Goal: Task Accomplishment & Management: Complete application form

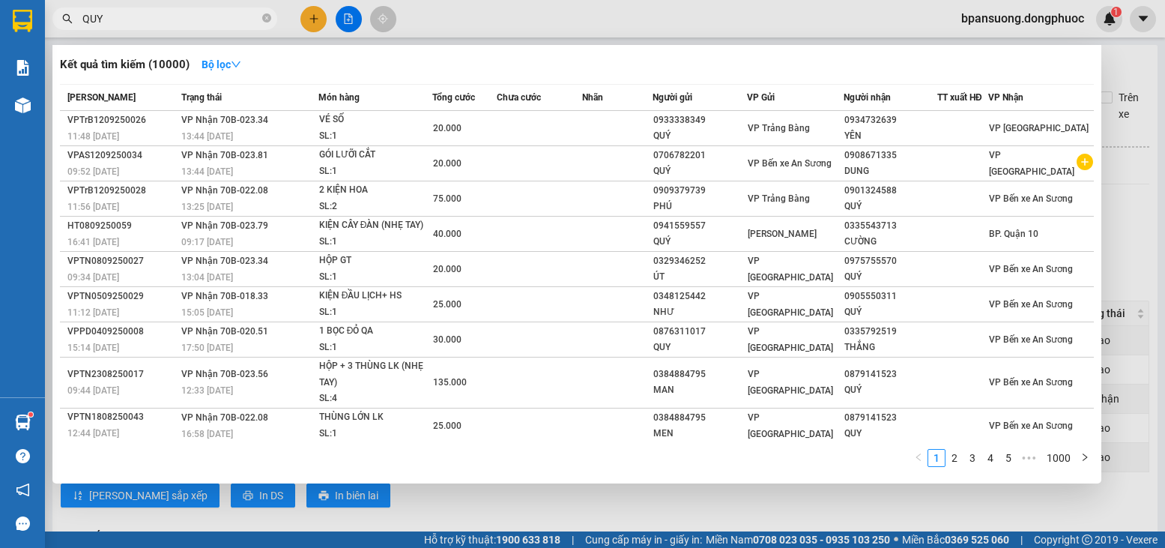
click at [1098, 69] on div "Kết quả tìm kiếm ( 10000 ) Bộ lọc Mã ĐH Trạng thái Món hàng Tổng cước Chưa cước…" at bounding box center [576, 264] width 1049 height 438
click at [1108, 67] on div at bounding box center [582, 274] width 1165 height 548
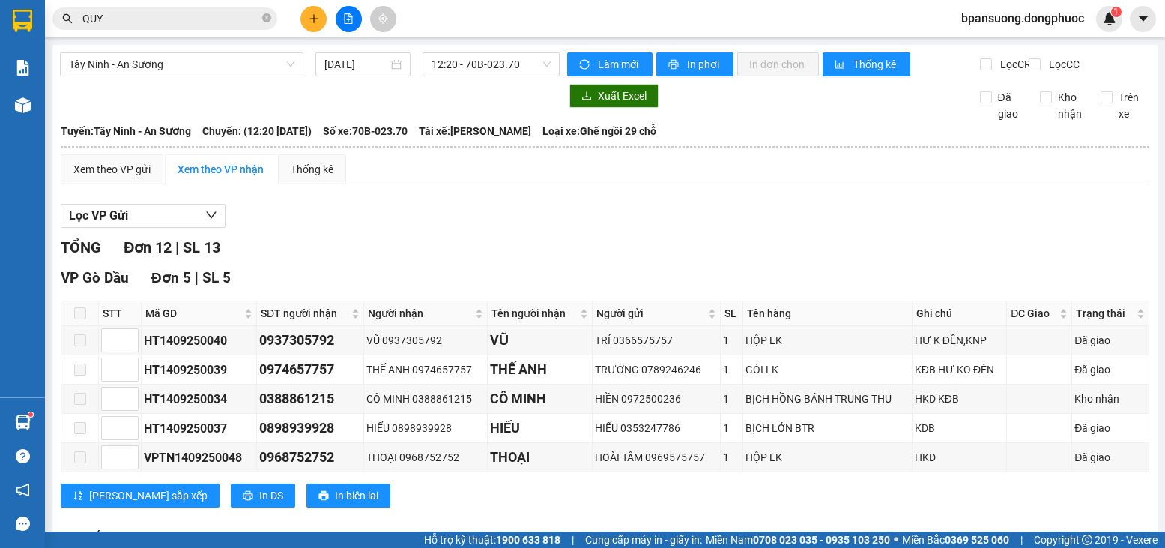
click at [1131, 66] on div "Làm mới In phơi In đơn chọn Thống kê Lọc CR Lọc CC" at bounding box center [855, 64] width 590 height 24
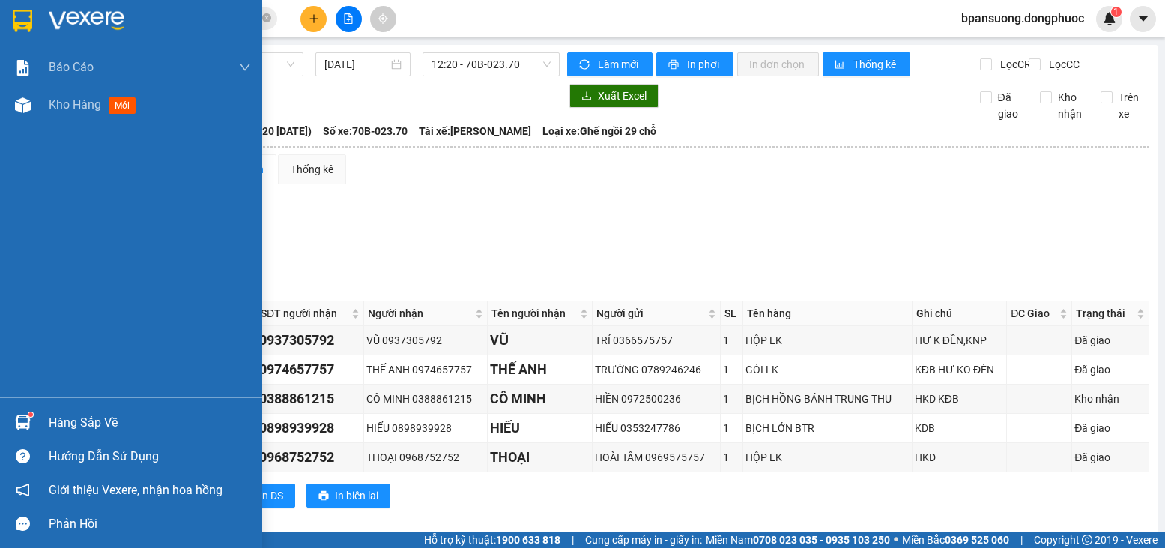
click at [25, 410] on div at bounding box center [23, 422] width 26 height 26
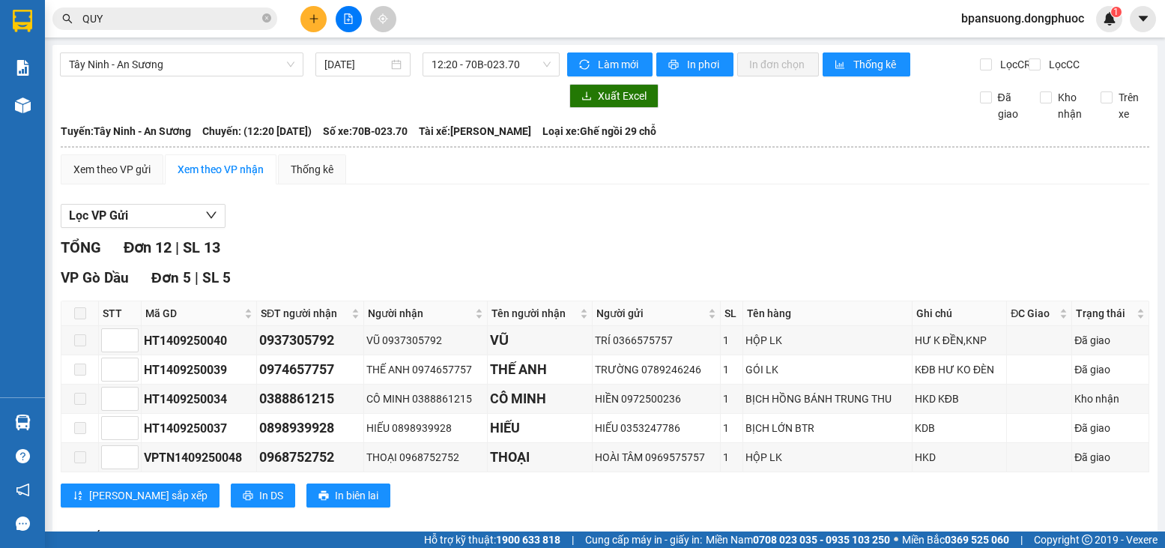
click at [685, 255] on section "Kết quả tìm kiếm ( 10000 ) Bộ lọc Mã ĐH Trạng thái Món hàng Tổng cước Chưa cước…" at bounding box center [582, 274] width 1165 height 548
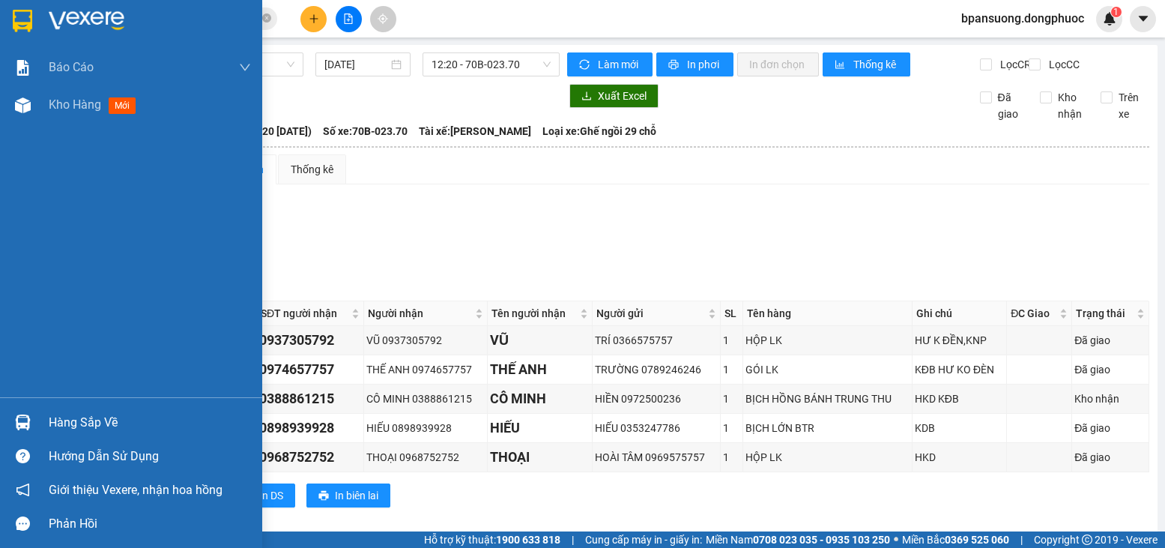
click at [25, 421] on img at bounding box center [23, 422] width 16 height 16
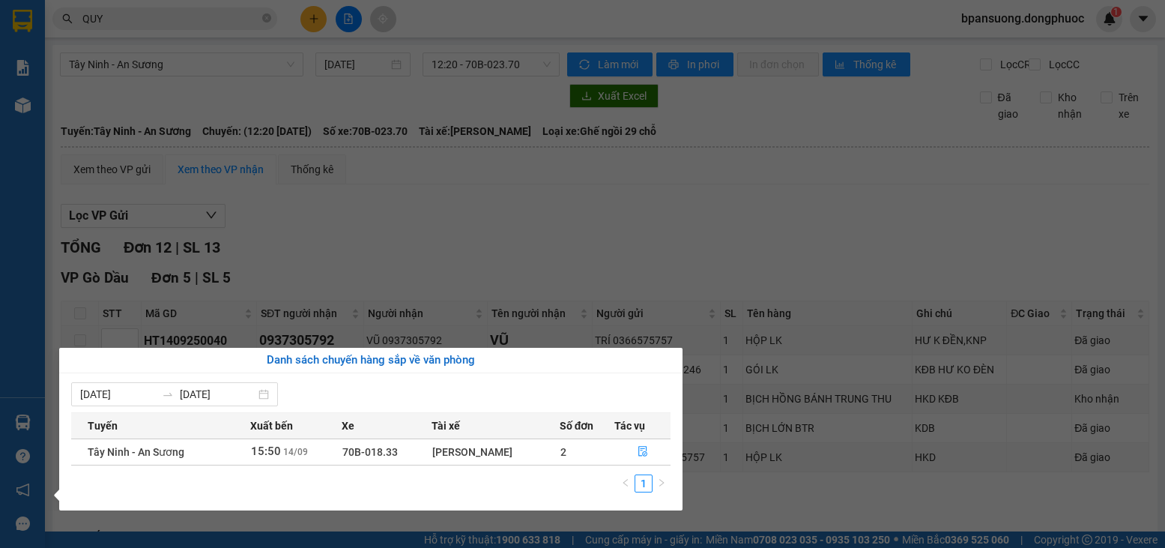
click at [636, 228] on section "Kết quả tìm kiếm ( 10000 ) Bộ lọc Mã ĐH Trạng thái Món hàng Tổng cước Chưa cước…" at bounding box center [582, 274] width 1165 height 548
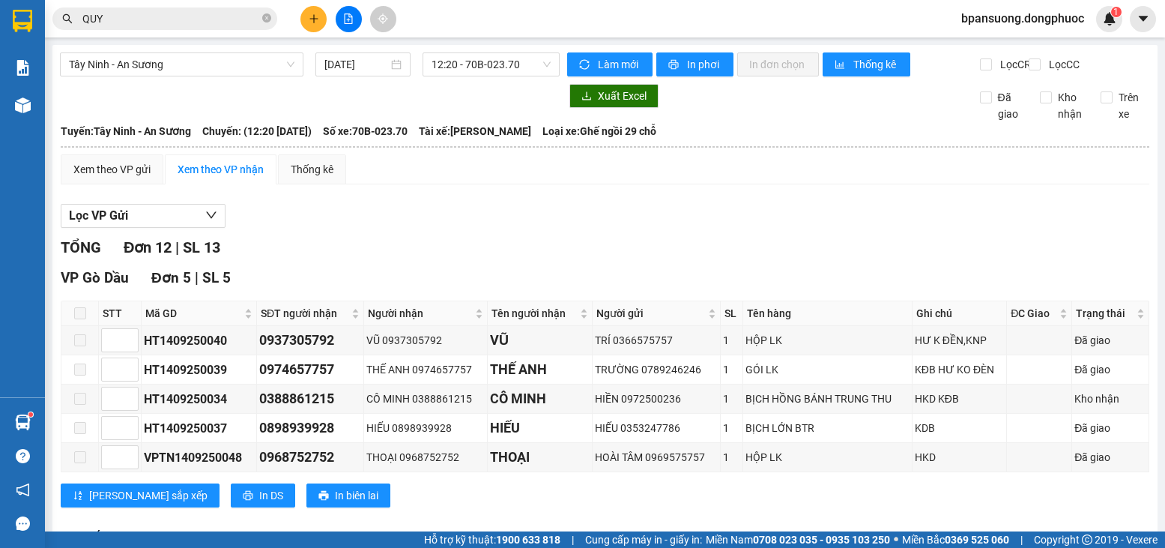
click at [234, 23] on input "QUY" at bounding box center [170, 18] width 177 height 16
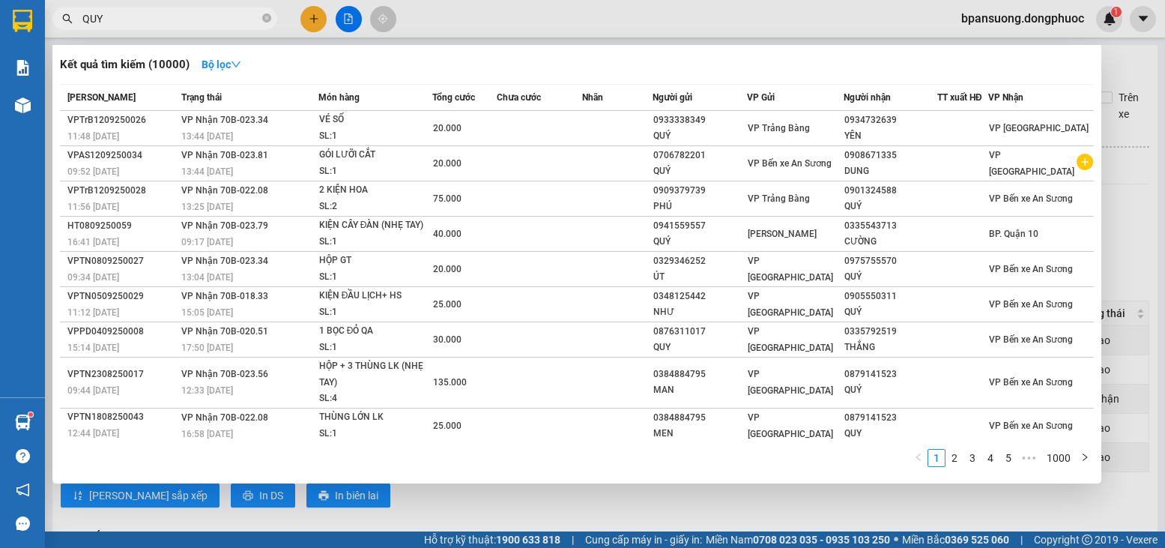
click at [236, 22] on input "QUY" at bounding box center [170, 18] width 177 height 16
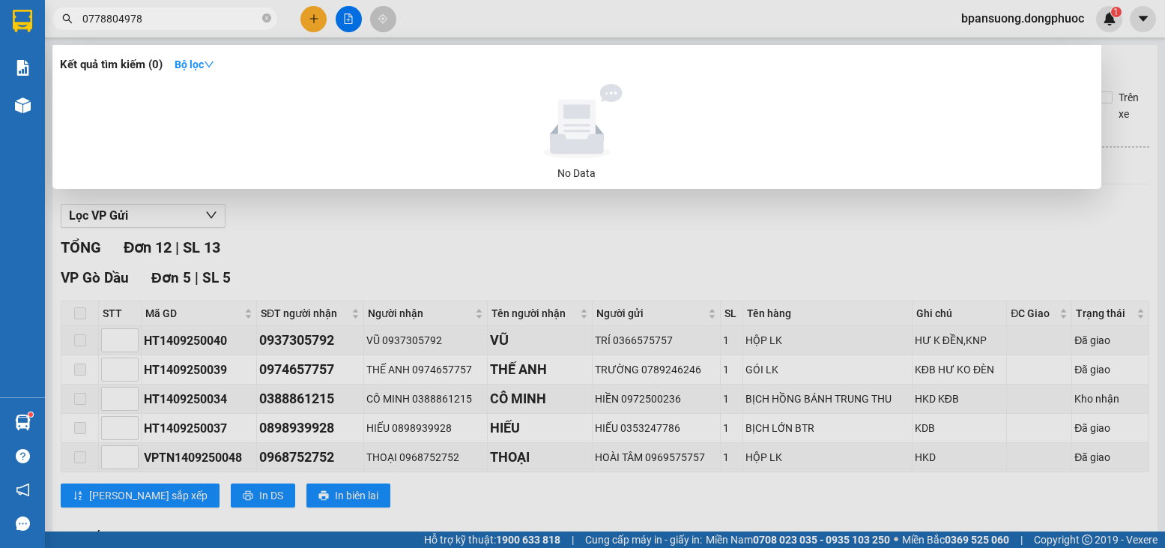
click at [96, 19] on input "0778804978" at bounding box center [170, 18] width 177 height 16
click at [165, 19] on input "078804978" at bounding box center [170, 18] width 177 height 16
type input "0778804978"
click at [200, 69] on strong "Bộ lọc" at bounding box center [195, 64] width 40 height 12
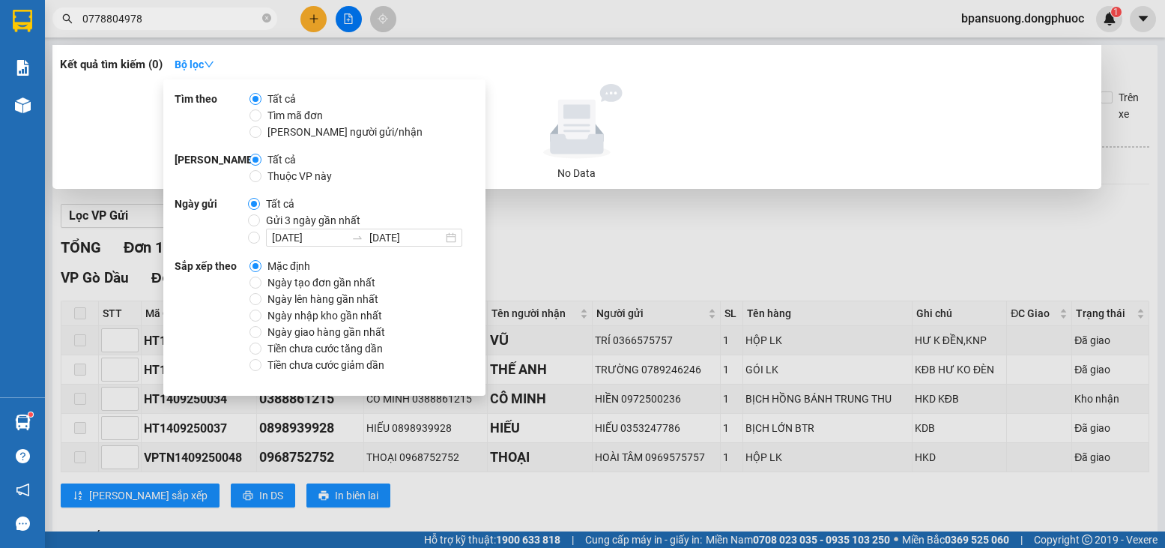
click at [276, 285] on span "Ngày tạo đơn gần nhất" at bounding box center [321, 282] width 120 height 16
click at [261, 285] on input "Ngày tạo đơn gần nhất" at bounding box center [256, 282] width 12 height 12
radio input "true"
radio input "false"
click at [445, 73] on div "Kết quả tìm kiếm ( 0 ) Bộ lọc Ngày tạo đơn gần nhất" at bounding box center [577, 64] width 1034 height 24
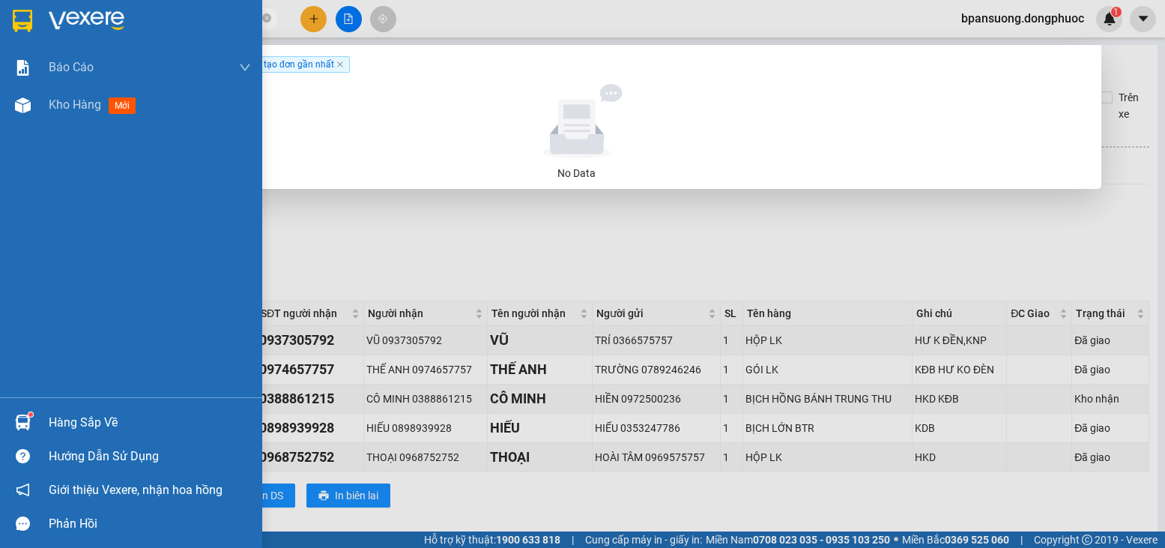
click at [31, 425] on div at bounding box center [23, 422] width 26 height 26
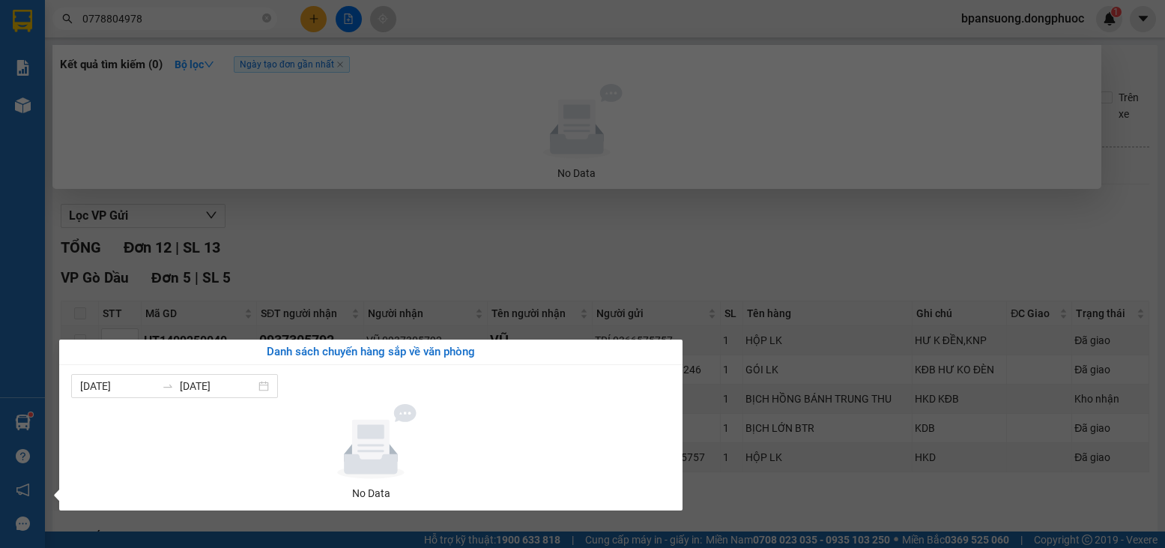
click at [648, 264] on section "Kết quả tìm kiếm ( 0 ) Bộ lọc Ngày tạo đơn gần nhất No Data 0778804978 bpansuon…" at bounding box center [582, 274] width 1165 height 548
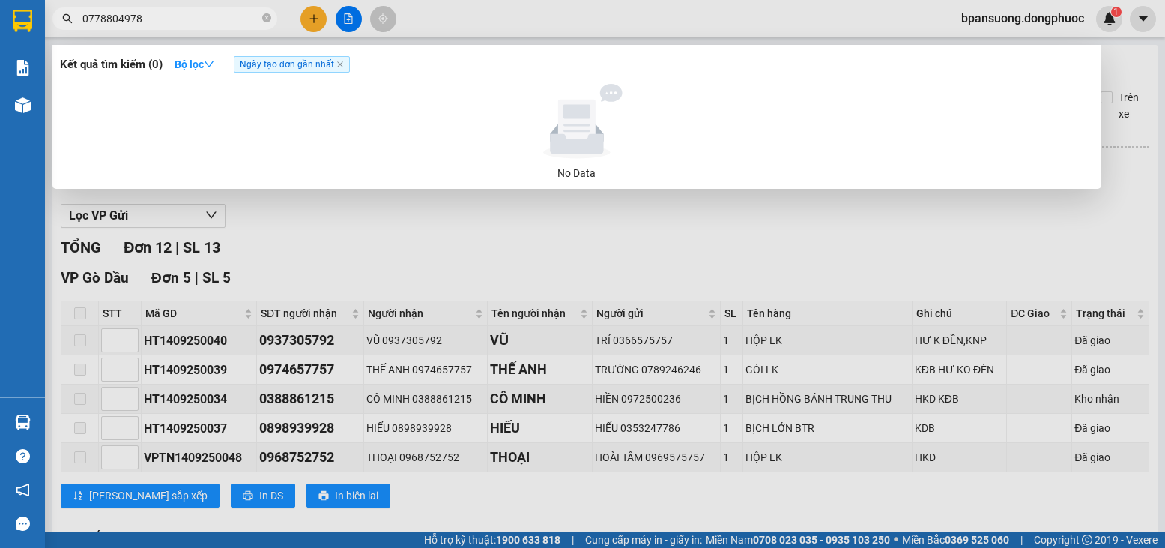
click at [165, 12] on input "0778804978" at bounding box center [170, 18] width 177 height 16
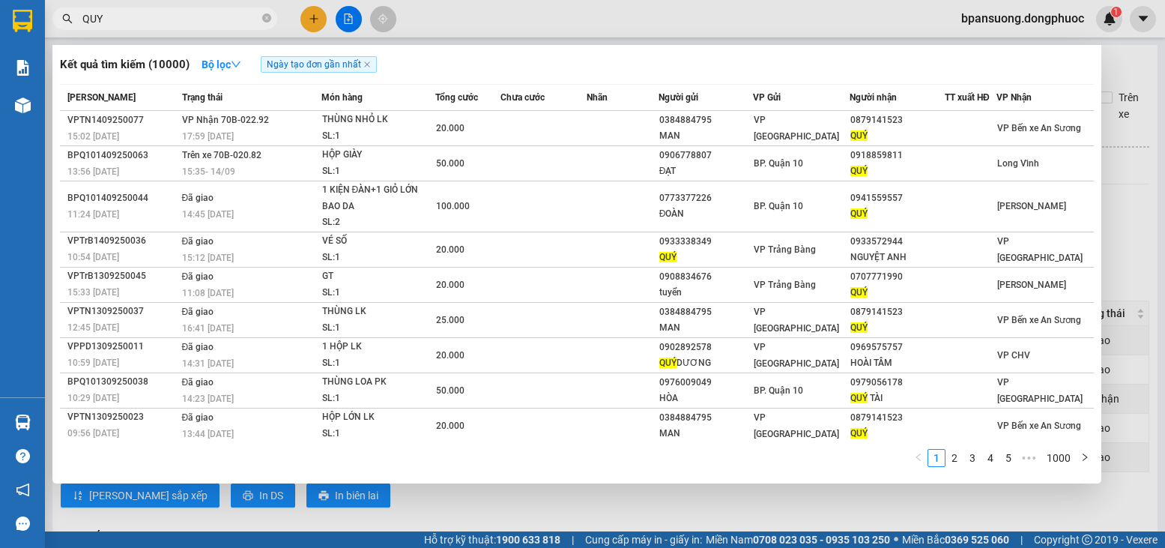
type input "QUY"
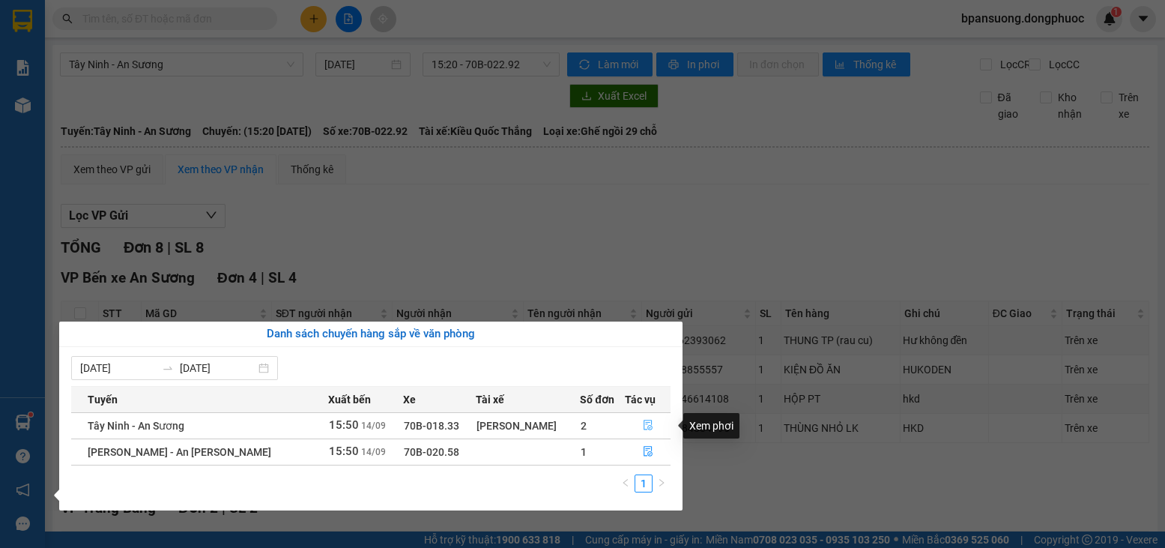
click at [654, 429] on button "button" at bounding box center [648, 426] width 44 height 24
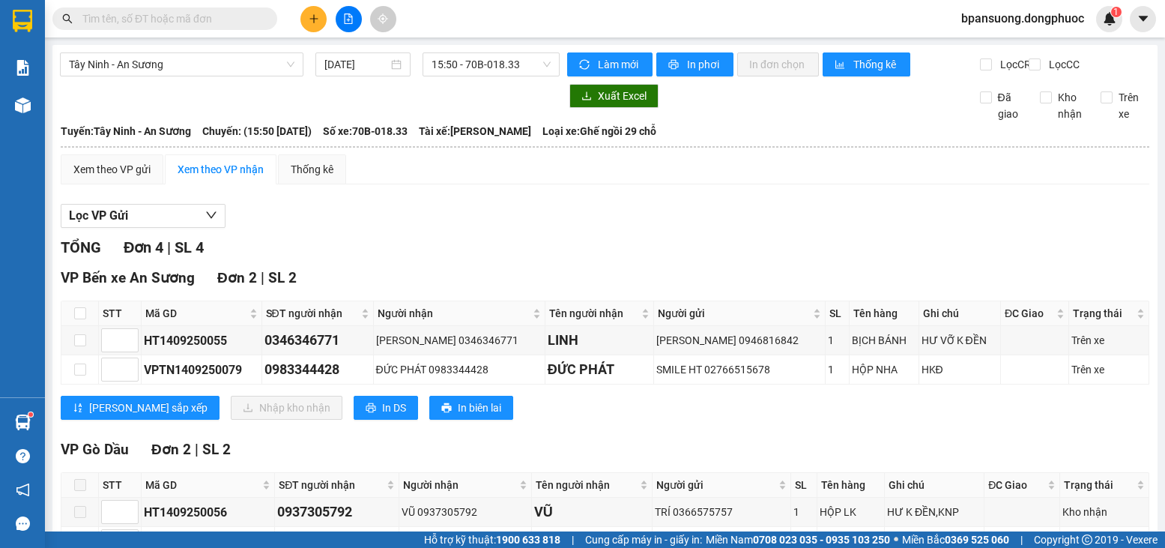
click at [181, 27] on span at bounding box center [164, 18] width 225 height 22
click at [184, 24] on input "text" at bounding box center [170, 18] width 177 height 16
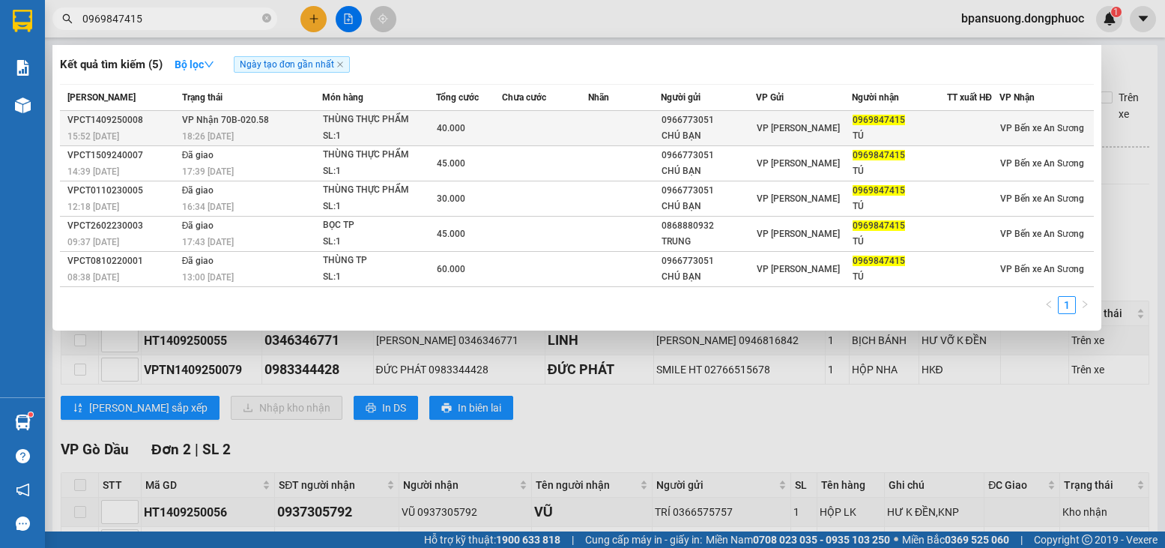
type input "0969847415"
click at [408, 119] on div "THÙNG THỰC PHẨM" at bounding box center [379, 120] width 112 height 16
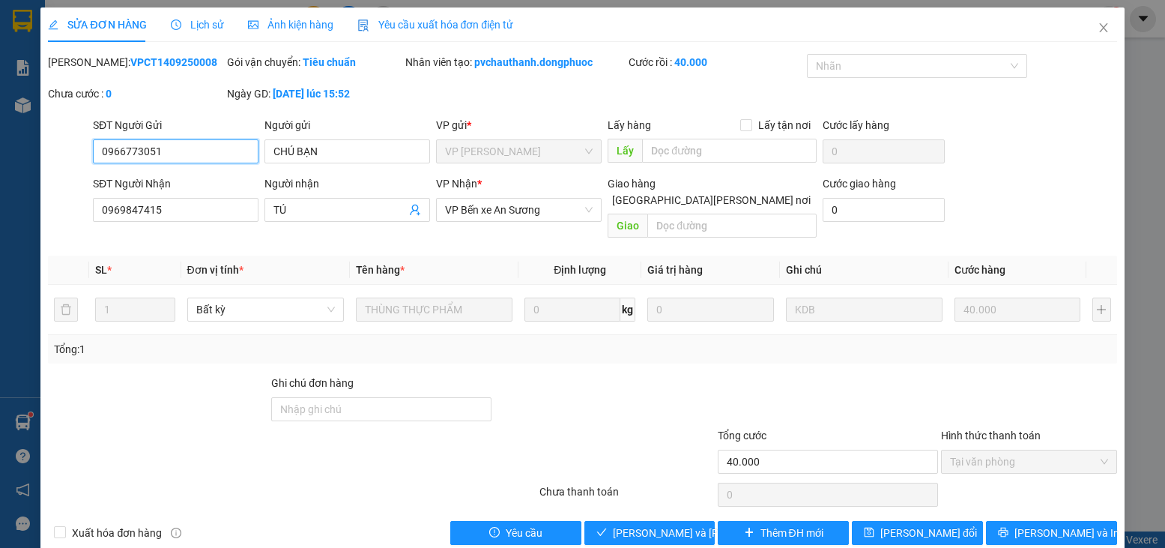
type input "0966773051"
type input "CHÚ BẠN"
type input "0969847415"
type input "TÚ"
type input "40.000"
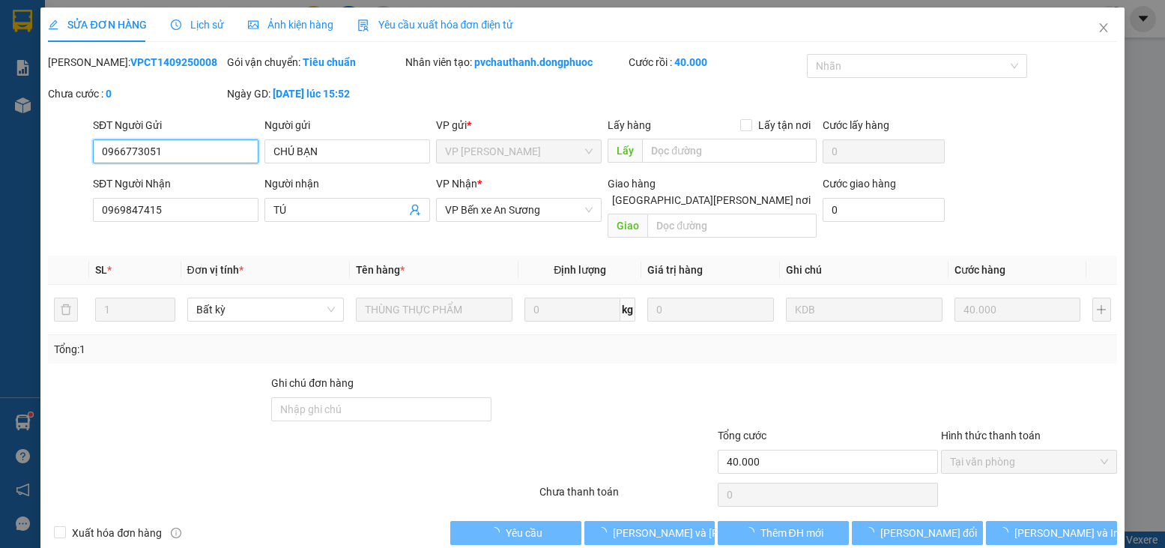
scroll to position [10, 0]
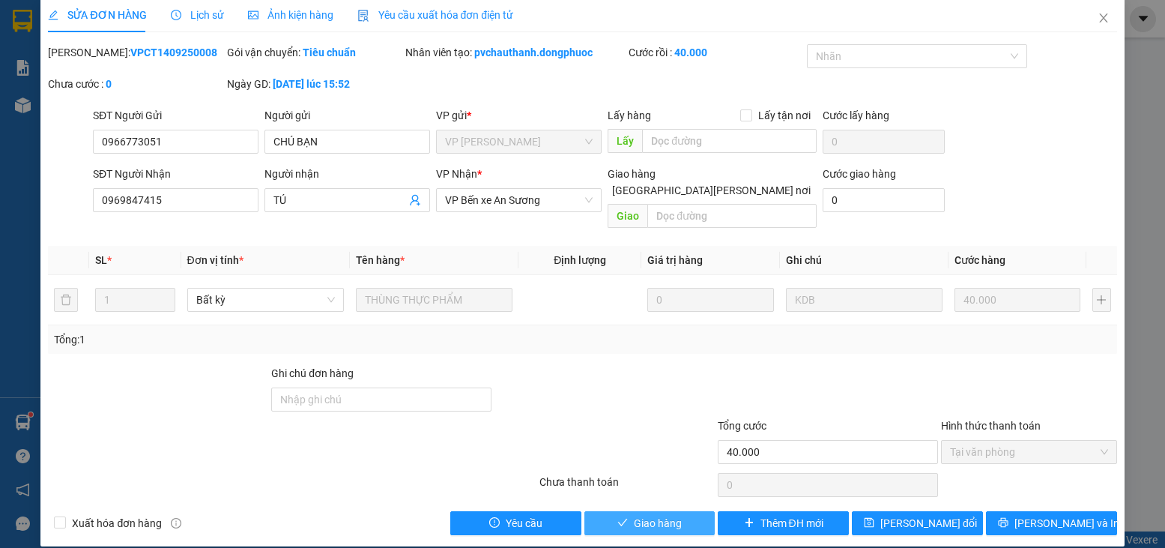
click at [634, 515] on span "Giao hàng" at bounding box center [658, 523] width 48 height 16
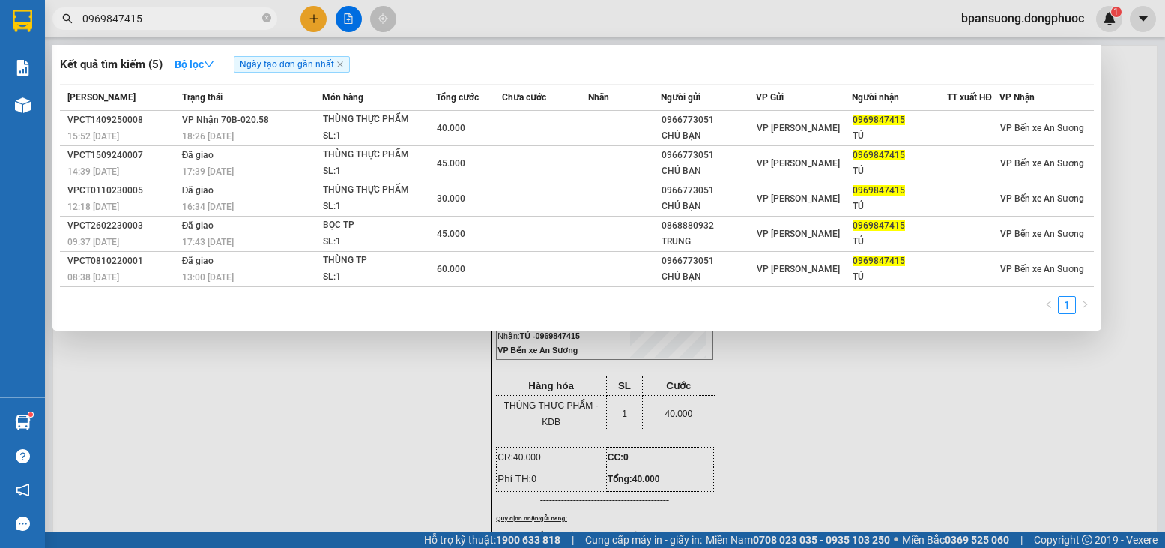
click at [181, 10] on span "0969847415" at bounding box center [164, 18] width 225 height 22
click at [181, 20] on input "0969847415" at bounding box center [170, 18] width 177 height 16
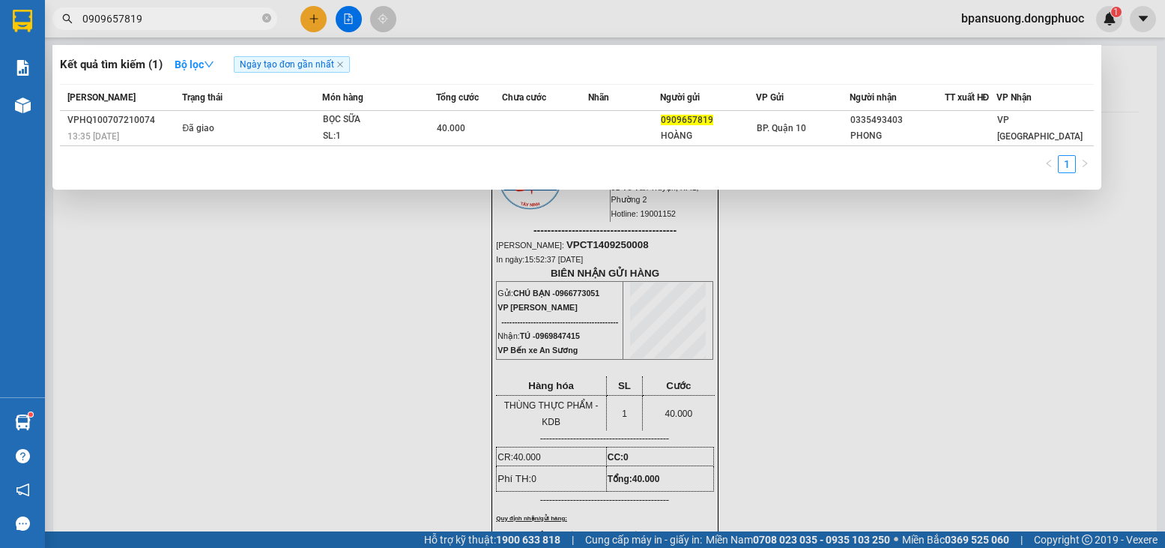
click at [188, 24] on input "0909657819" at bounding box center [170, 18] width 177 height 16
type input "0909657819"
click at [341, 67] on icon "close" at bounding box center [340, 64] width 6 height 6
click at [208, 69] on strong "Bộ lọc" at bounding box center [195, 64] width 40 height 12
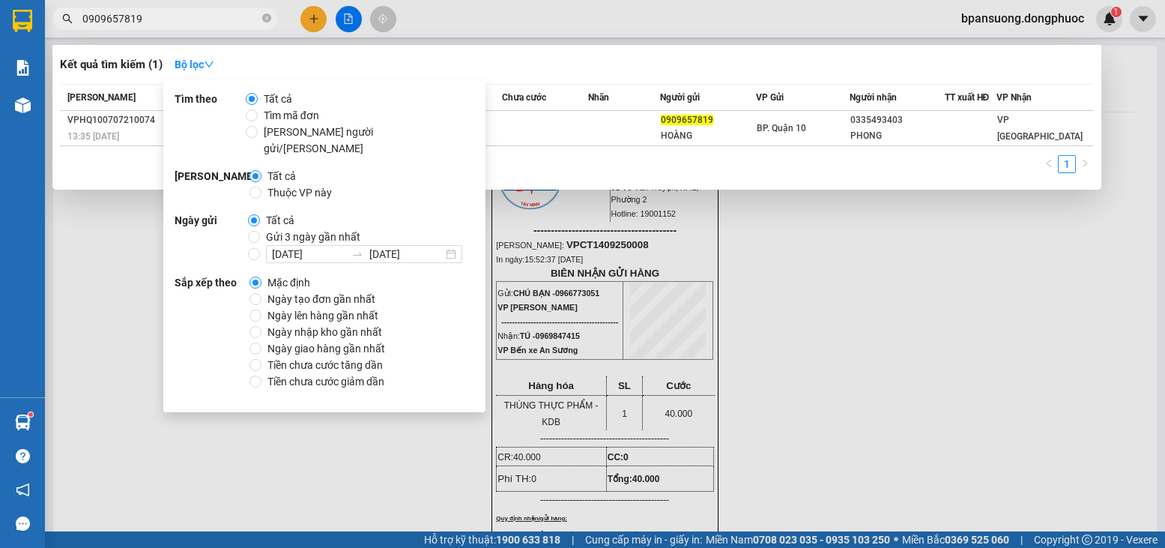
click at [418, 171] on div "Phạm vi Tất cả Thuộc VP này" at bounding box center [325, 184] width 300 height 33
click at [473, 184] on div "Phạm vi Tất cả Thuộc VP này" at bounding box center [325, 184] width 300 height 33
click at [297, 291] on span "Ngày tạo đơn gần nhất" at bounding box center [321, 299] width 120 height 16
click at [261, 293] on input "Ngày tạo đơn gần nhất" at bounding box center [256, 299] width 12 height 12
radio input "true"
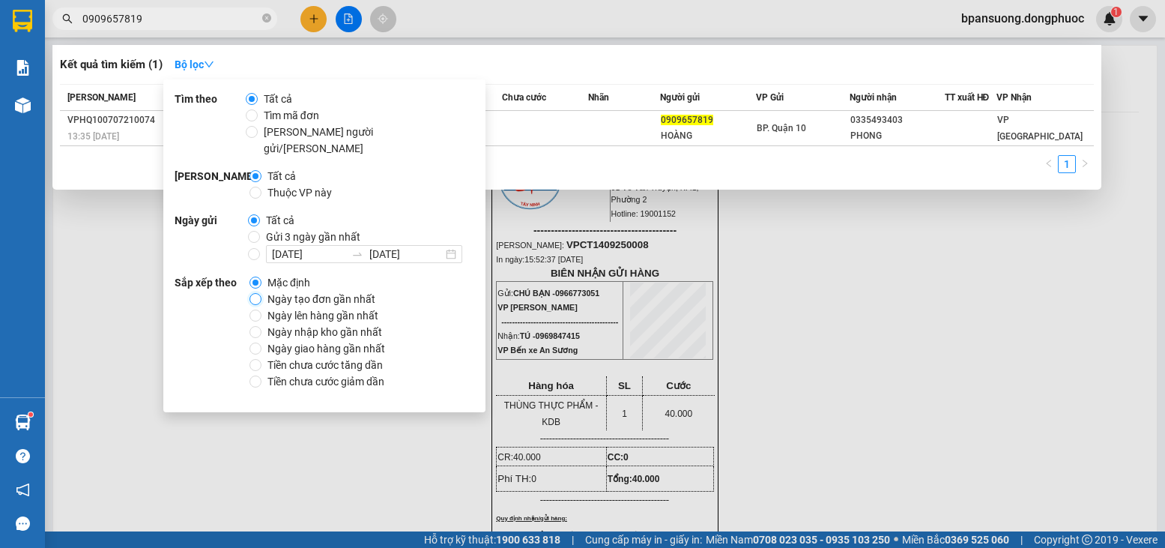
radio input "false"
click at [570, 165] on div "1" at bounding box center [577, 168] width 1034 height 27
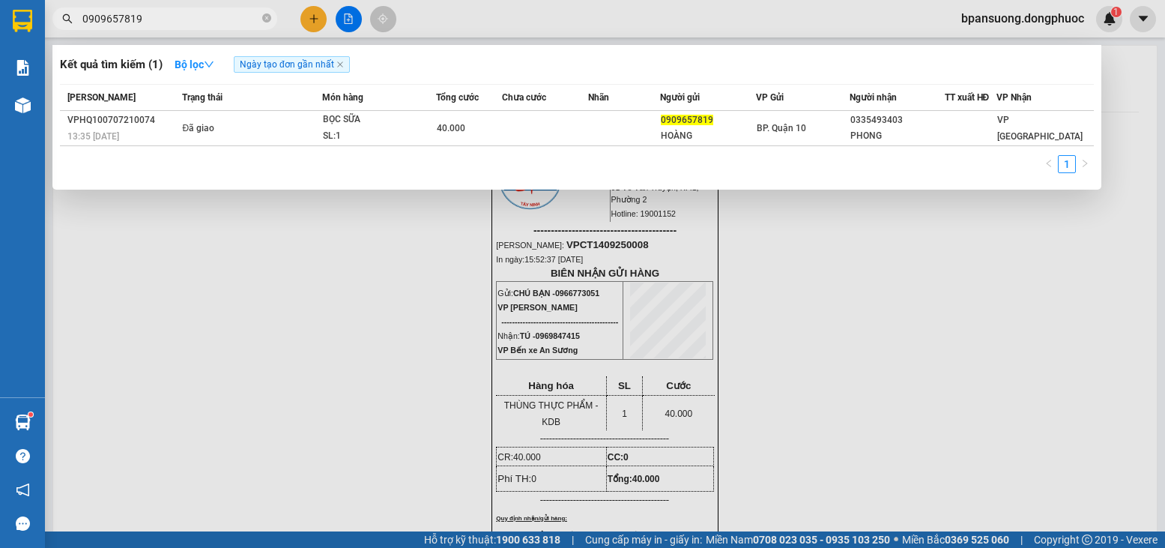
click at [221, 22] on input "0909657819" at bounding box center [170, 18] width 177 height 16
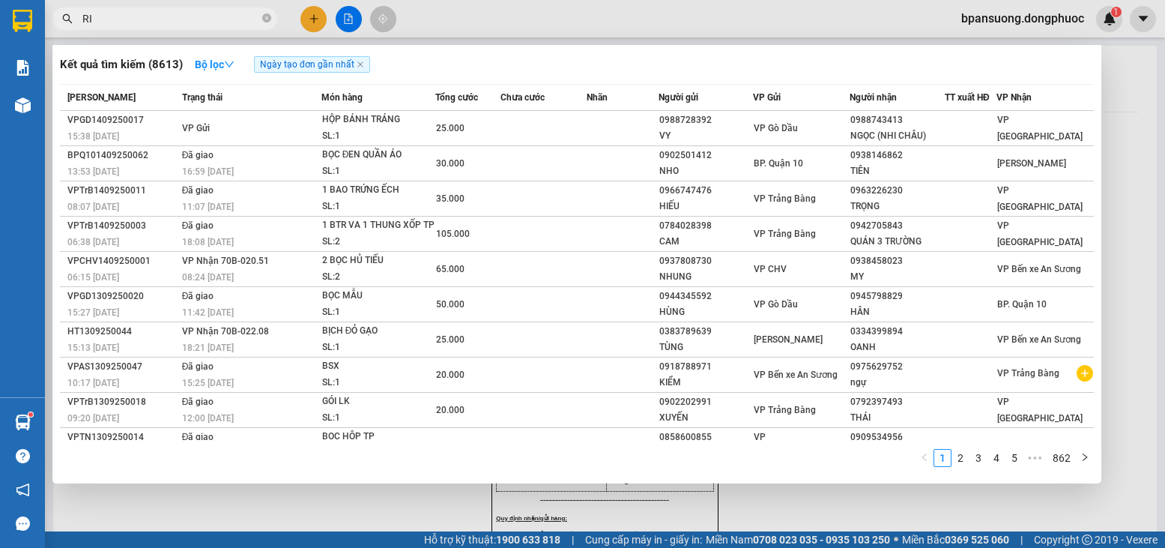
click at [143, 22] on input "RI" at bounding box center [170, 18] width 177 height 16
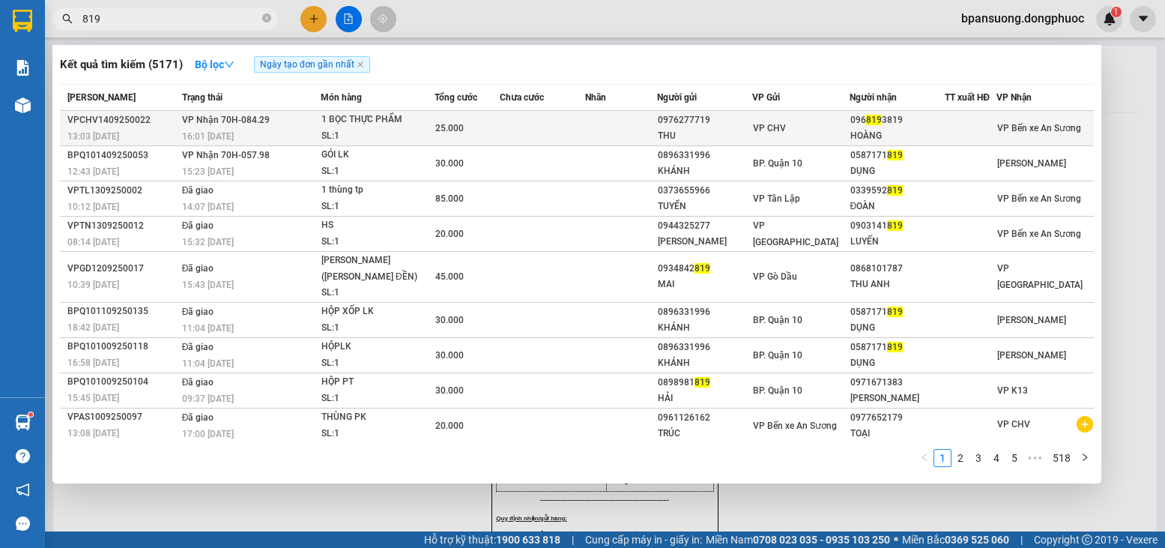
type input "819"
click at [568, 136] on td at bounding box center [542, 128] width 85 height 35
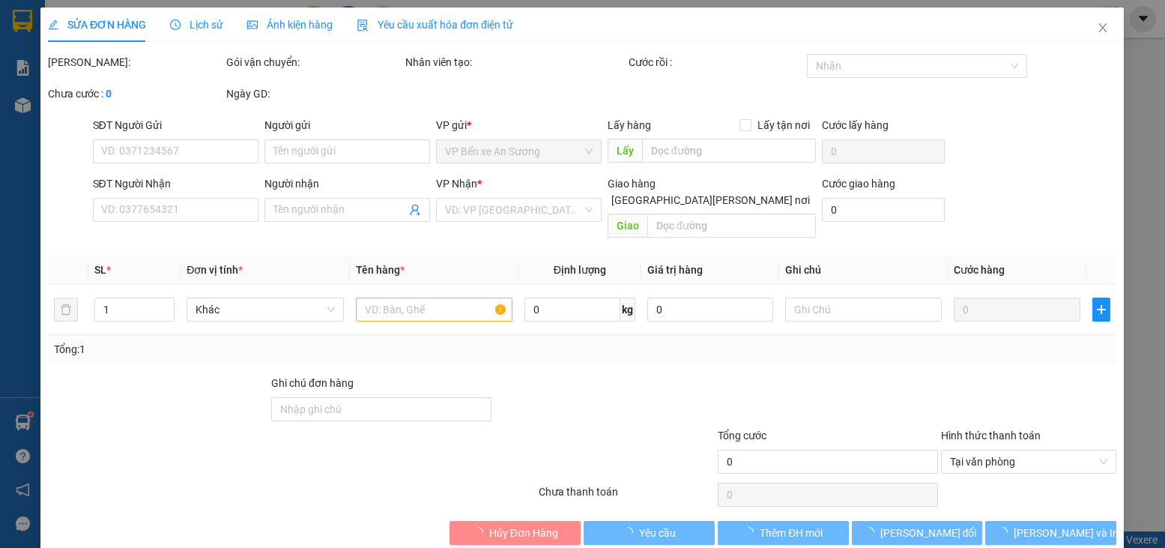
type input "0976277719"
type input "THU"
type input "0968193819"
type input "HOÀNG"
type input "25.000"
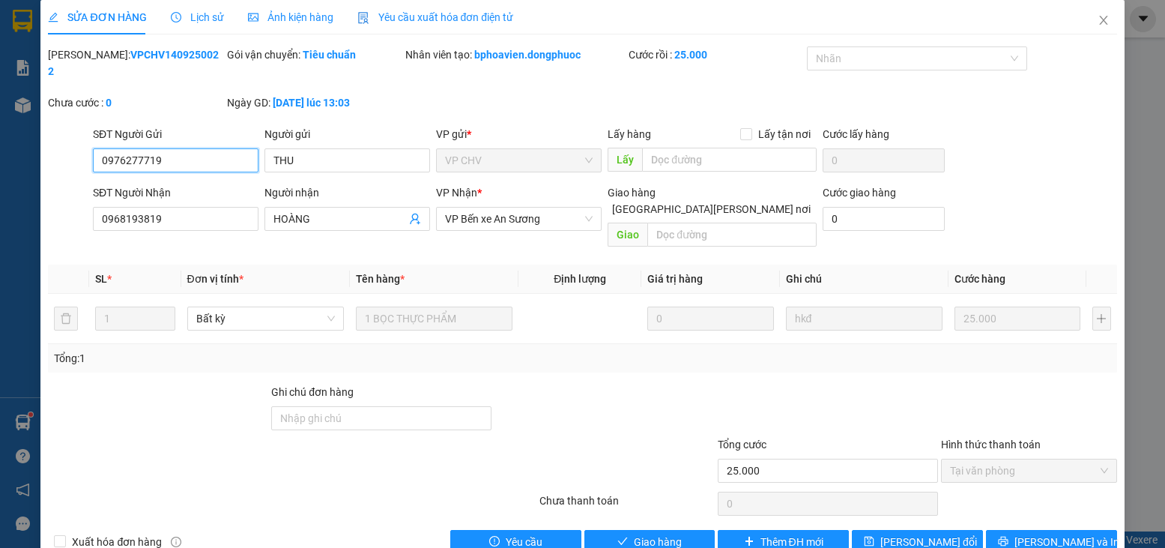
scroll to position [10, 0]
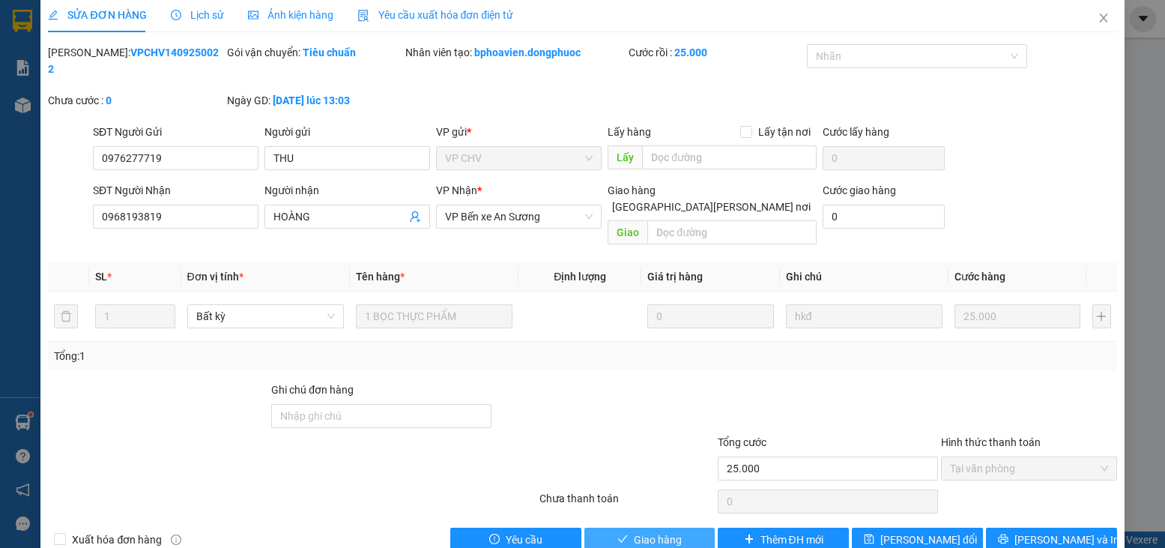
click at [675, 527] on button "Giao hàng" at bounding box center [649, 539] width 131 height 24
